Goal: Navigation & Orientation: Go to known website

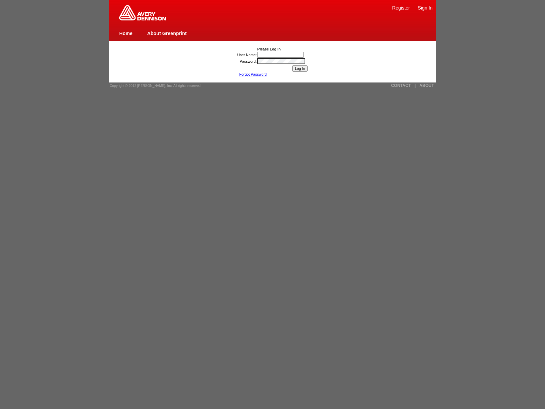
click at [253, 74] on link "Forgot Password" at bounding box center [253, 74] width 28 height 4
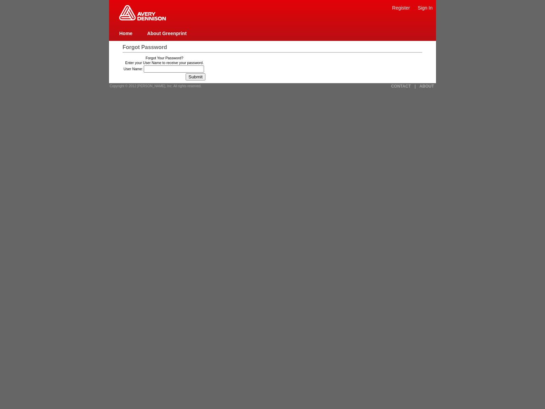
click at [126, 33] on link "Home" at bounding box center [125, 33] width 13 height 5
